Goal: Information Seeking & Learning: Learn about a topic

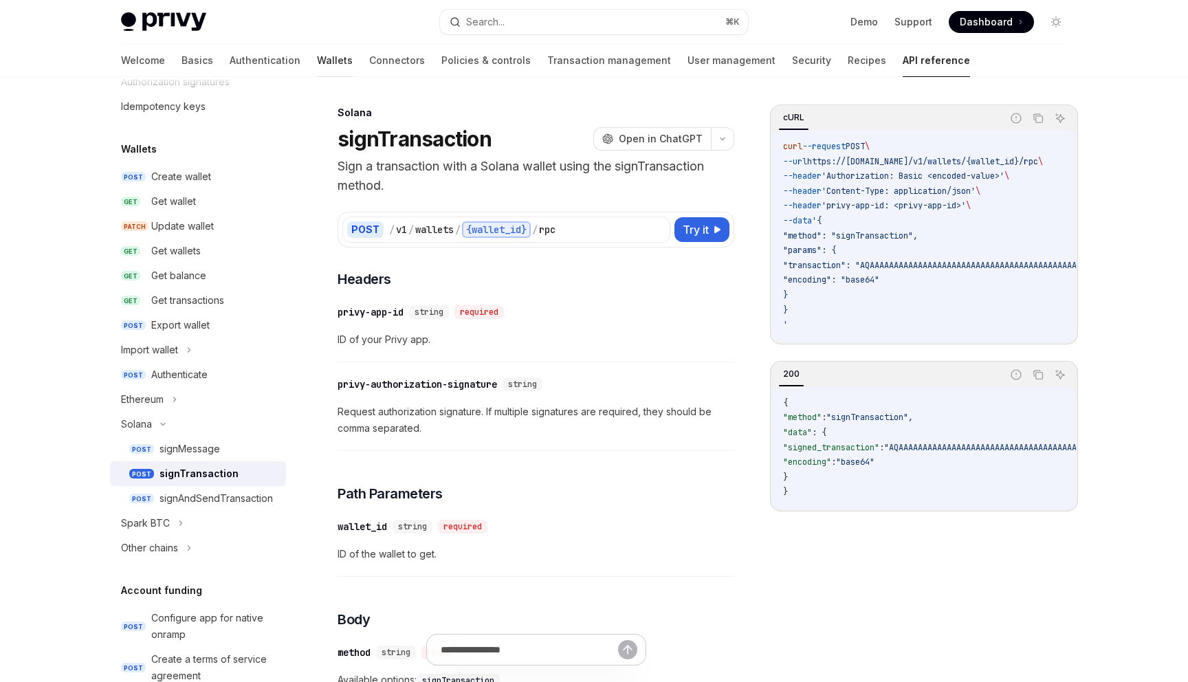
click at [317, 67] on link "Wallets" at bounding box center [335, 60] width 36 height 33
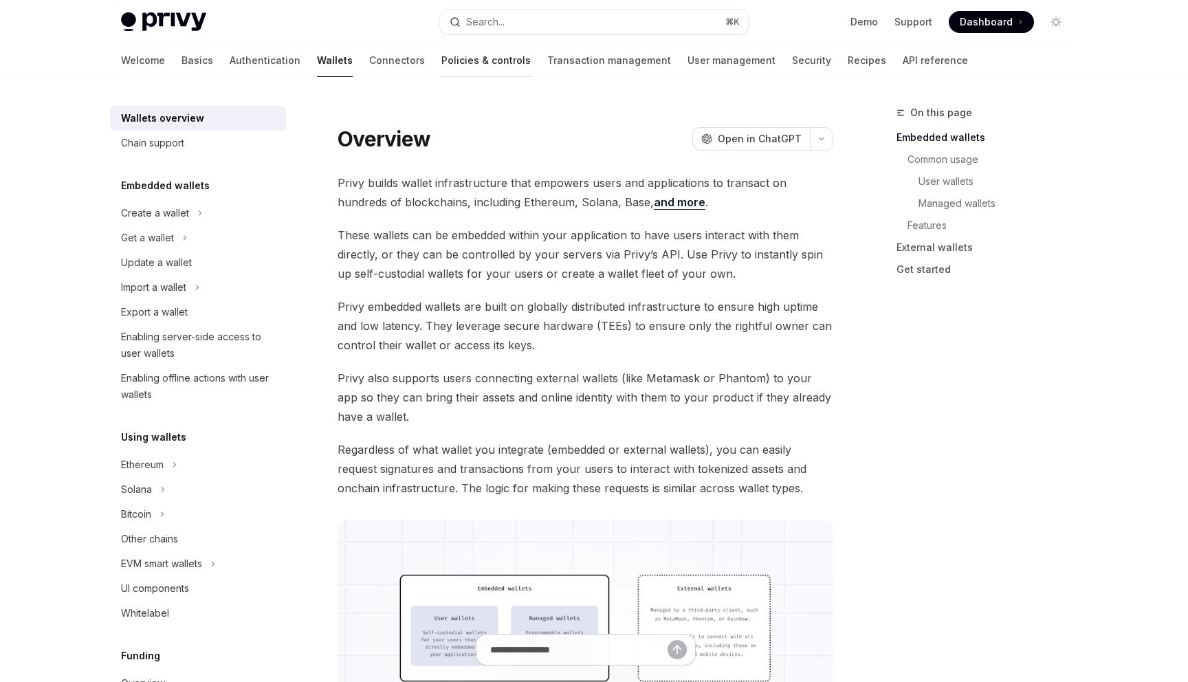
click at [441, 69] on link "Policies & controls" at bounding box center [485, 60] width 89 height 33
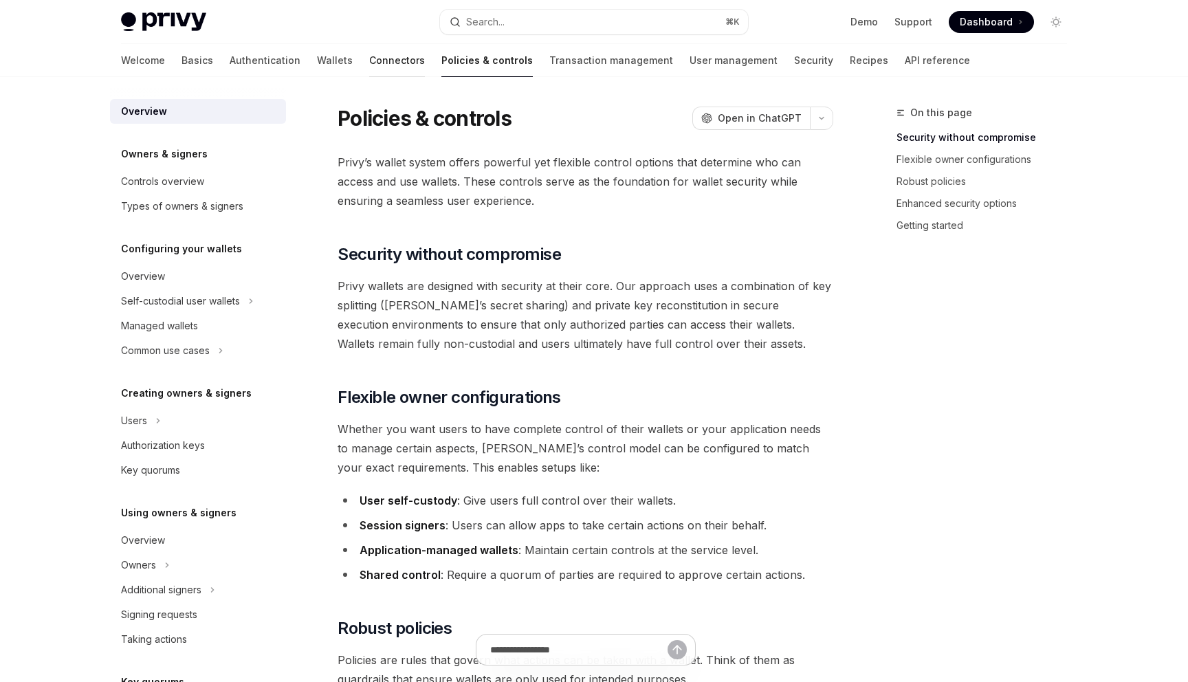
click at [369, 58] on link "Connectors" at bounding box center [397, 60] width 56 height 33
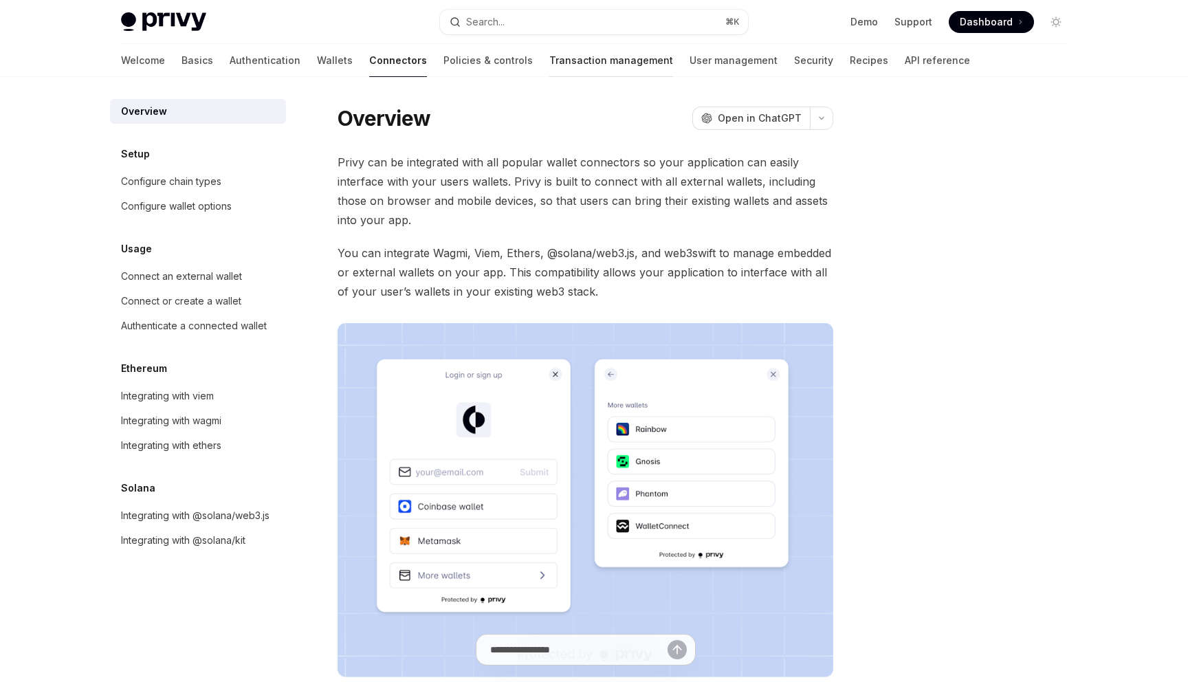
click at [555, 67] on link "Transaction management" at bounding box center [611, 60] width 124 height 33
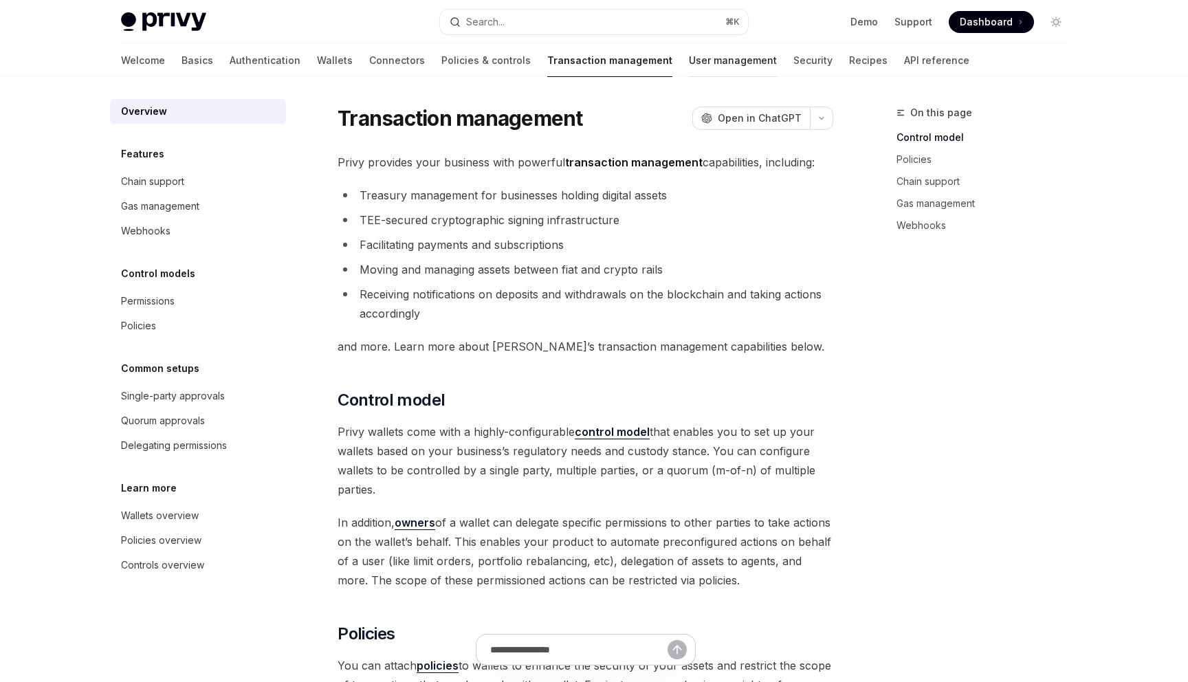
click at [689, 74] on link "User management" at bounding box center [733, 60] width 88 height 33
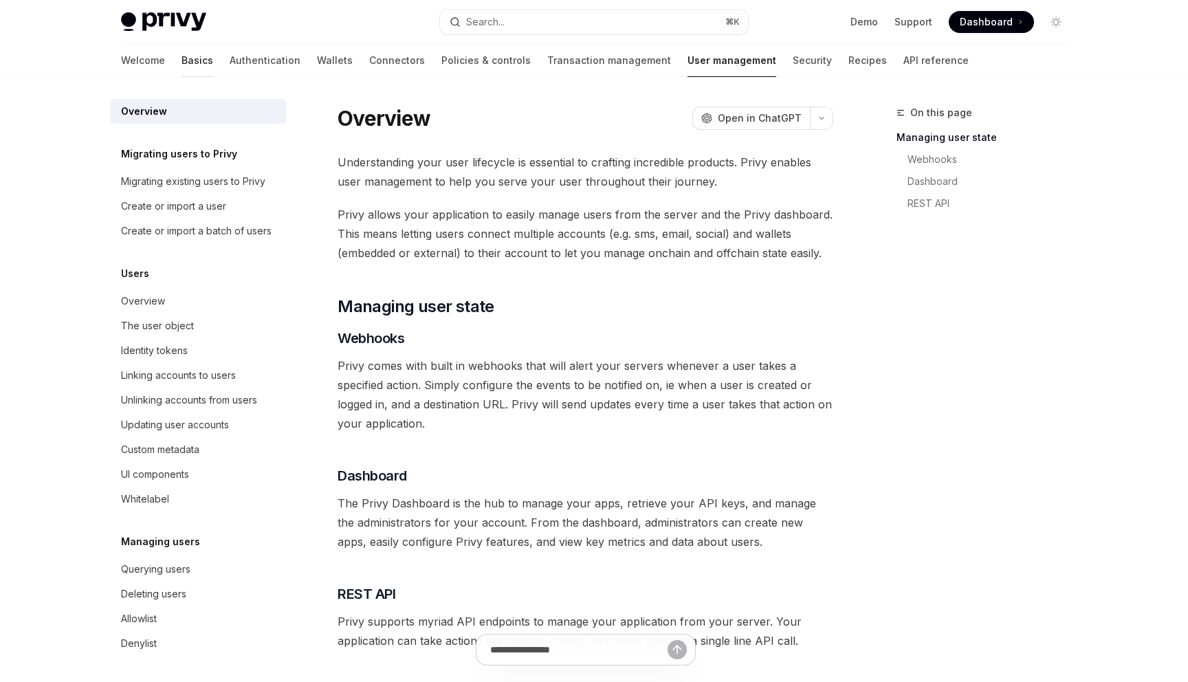
click at [182, 58] on link "Basics" at bounding box center [198, 60] width 32 height 33
type textarea "*"
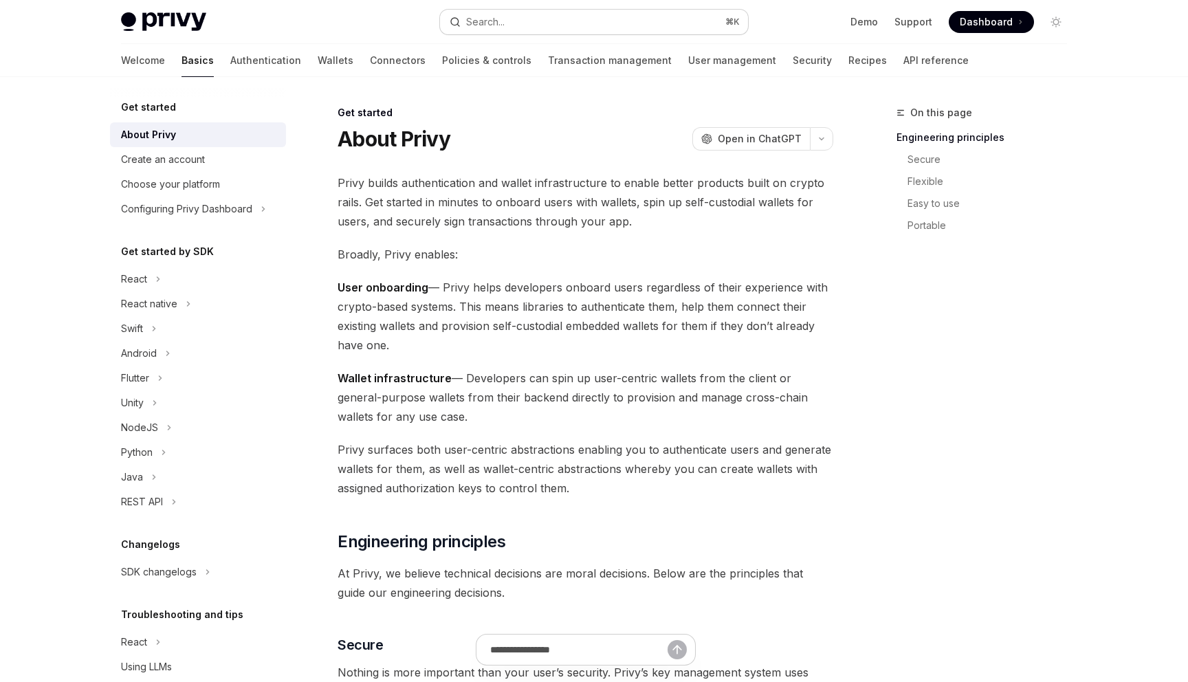
click at [523, 10] on button "Search... ⌘ K" at bounding box center [594, 22] width 308 height 25
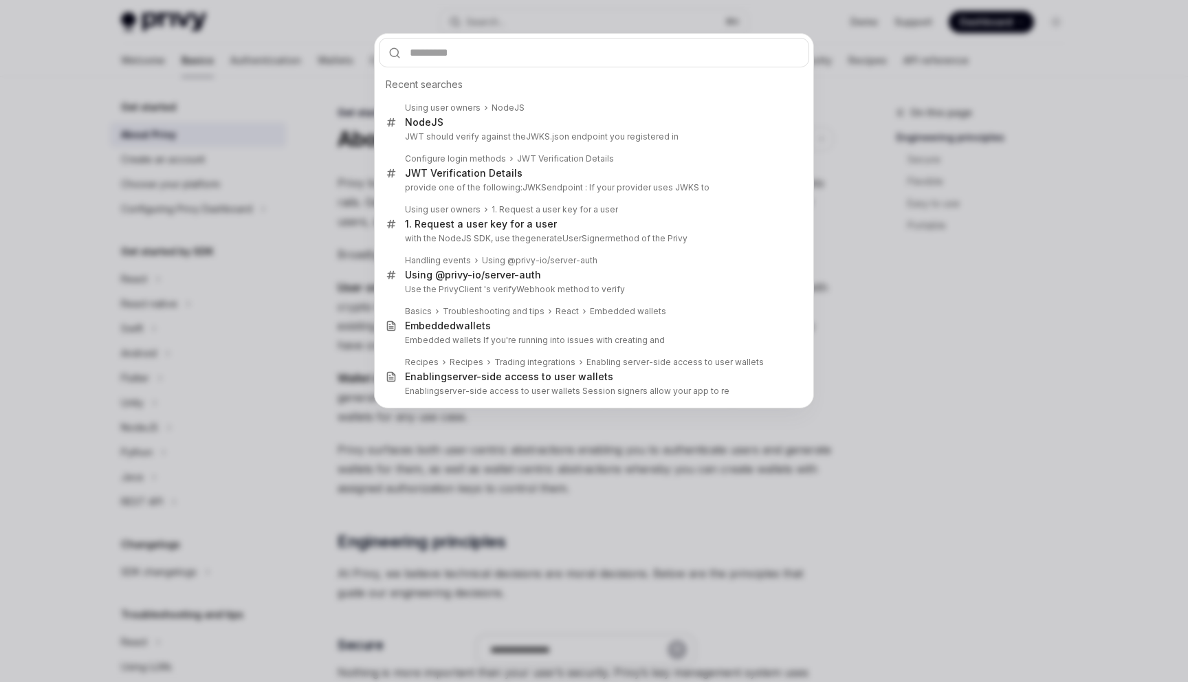
type input "*"
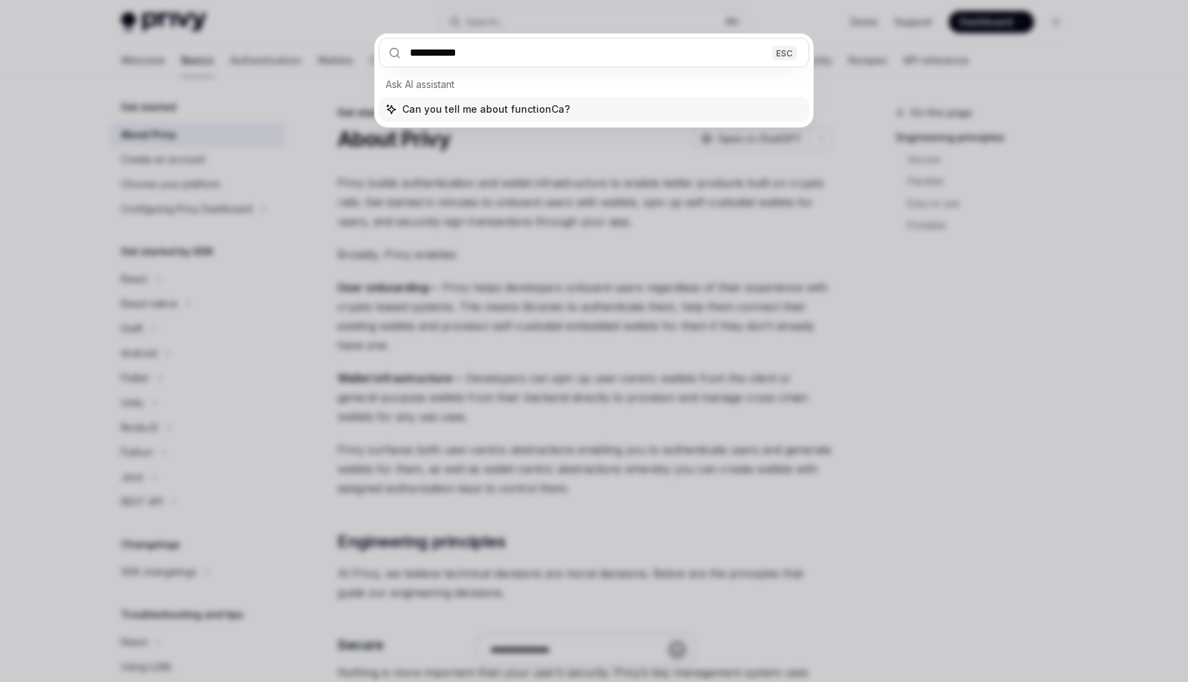
type input "**********"
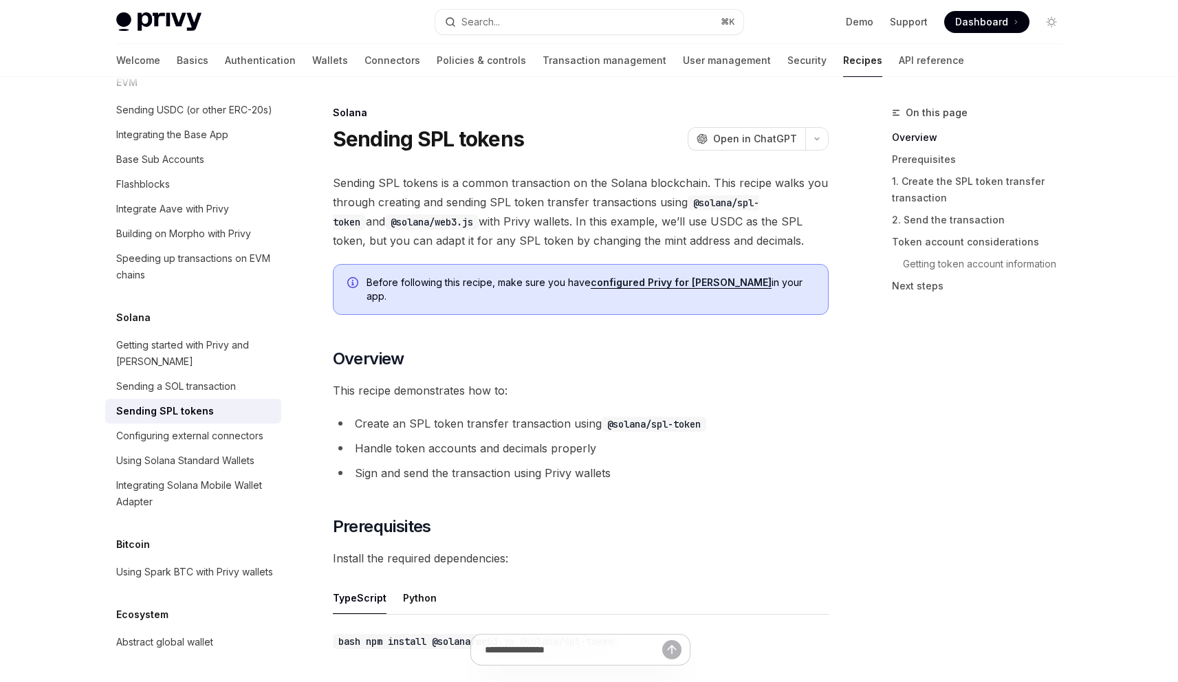
scroll to position [2097, 0]
click at [1009, 413] on div "On this page Overview Prerequisites 1. Create the SPL token transfer transactio…" at bounding box center [968, 394] width 209 height 578
